Goal: Information Seeking & Learning: Compare options

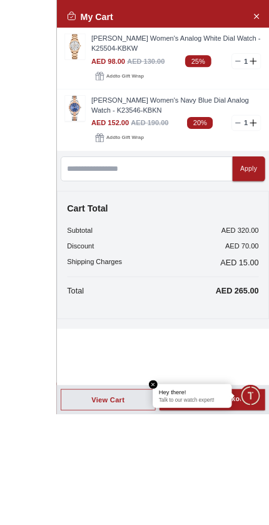
scroll to position [4906, 0]
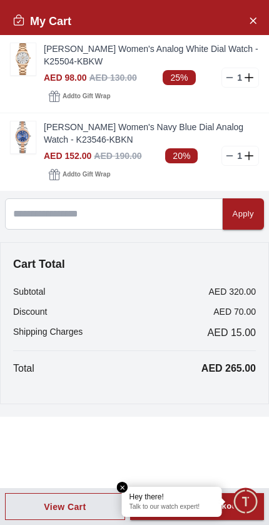
click at [83, 484] on div "My Cart [PERSON_NAME] Women's Analog White Dial Watch - K25504-KBKW AED 98.00 A…" at bounding box center [134, 262] width 269 height 525
click at [250, 17] on icon "Close Account" at bounding box center [253, 21] width 10 height 16
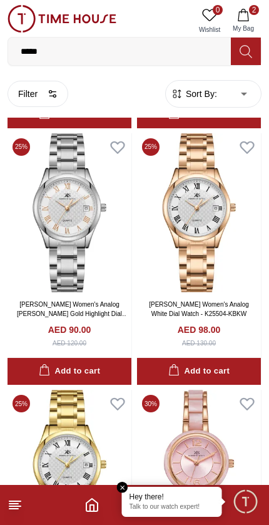
scroll to position [17232, 0]
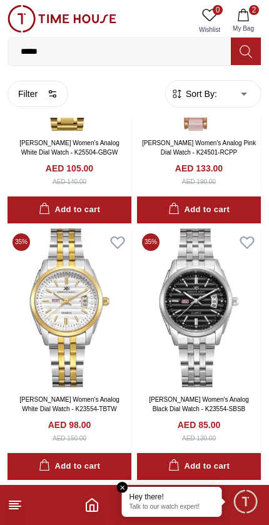
scroll to position [17651, 0]
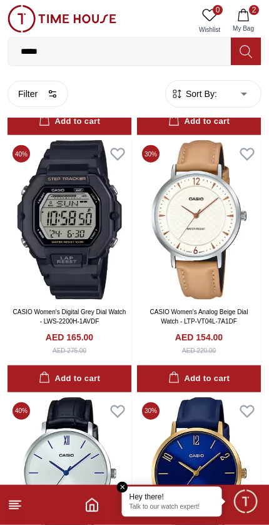
scroll to position [21076, 0]
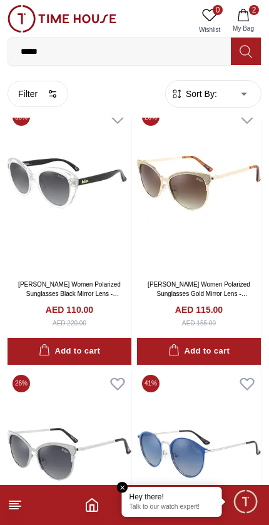
click at [76, 61] on input "*****" at bounding box center [119, 51] width 223 height 25
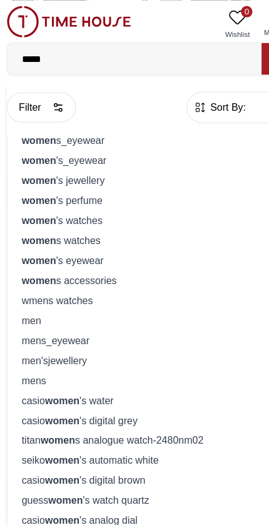
click at [53, 192] on div "women 's watches" at bounding box center [135, 193] width 238 height 18
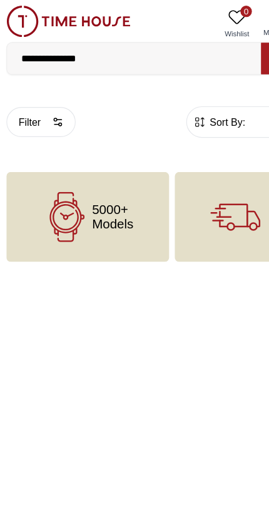
click at [73, 190] on icon at bounding box center [61, 190] width 44 height 44
click at [190, 193] on icon at bounding box center [193, 193] width 10 height 1
click at [31, 108] on button "Filter" at bounding box center [38, 107] width 61 height 26
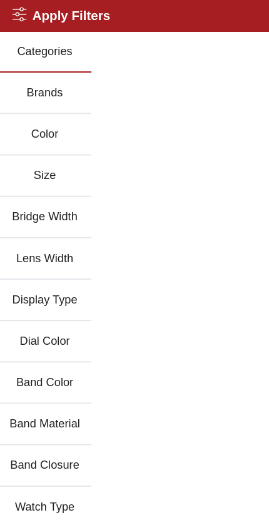
click at [13, 16] on icon at bounding box center [19, 12] width 13 height 13
click at [63, 138] on button "Size" at bounding box center [41, 154] width 82 height 36
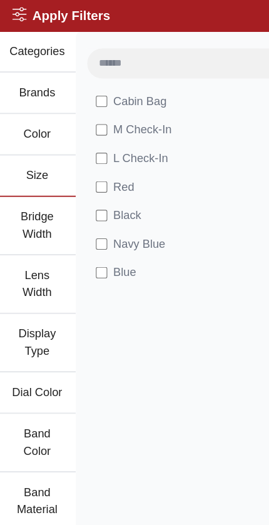
click at [22, 123] on button "Color" at bounding box center [34, 118] width 68 height 36
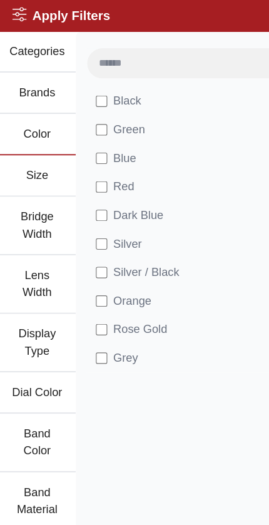
click at [28, 209] on button "Bridge Width" at bounding box center [34, 198] width 68 height 51
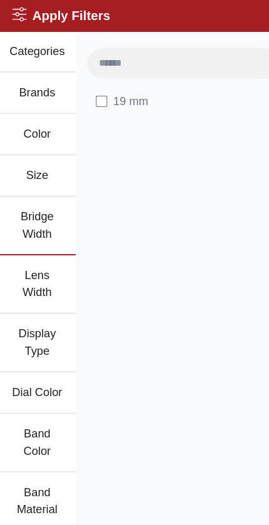
click at [39, 18] on h2 "Apply Filters" at bounding box center [56, 14] width 86 height 18
click at [58, 8] on h2 "Apply Filters" at bounding box center [56, 14] width 86 height 18
click at [5, 71] on button "Brands" at bounding box center [34, 82] width 68 height 36
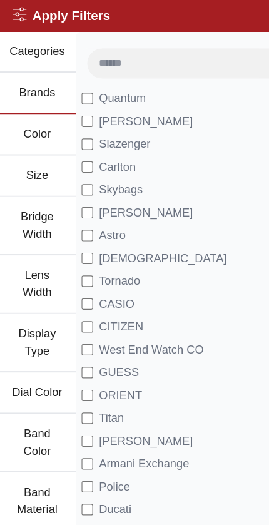
click at [104, 225] on span "[DEMOGRAPHIC_DATA]" at bounding box center [144, 226] width 112 height 15
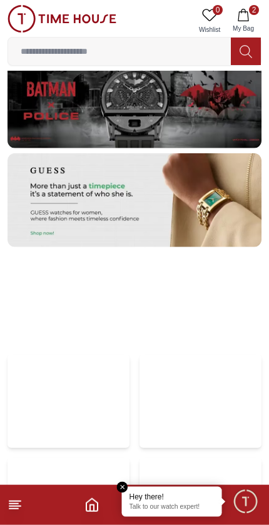
scroll to position [3025, 0]
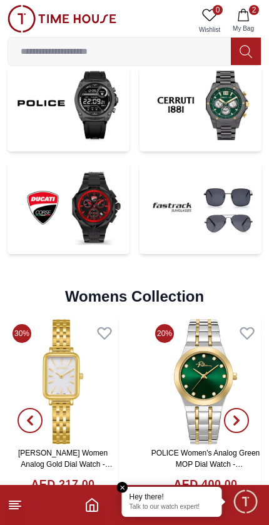
click at [75, 58] on input at bounding box center [119, 51] width 223 height 25
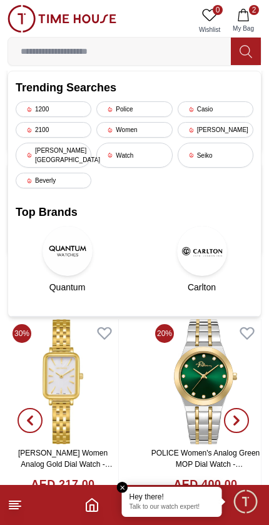
scroll to position [2779, 0]
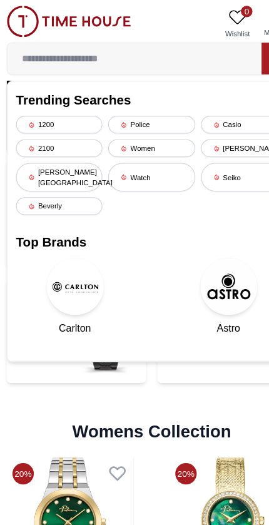
click at [90, 52] on input at bounding box center [119, 51] width 223 height 25
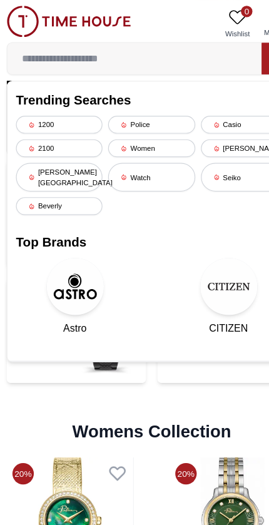
click at [124, 130] on div "Women" at bounding box center [134, 130] width 76 height 16
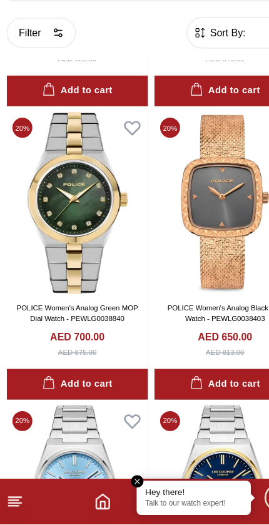
scroll to position [2042, 0]
